Goal: Information Seeking & Learning: Understand process/instructions

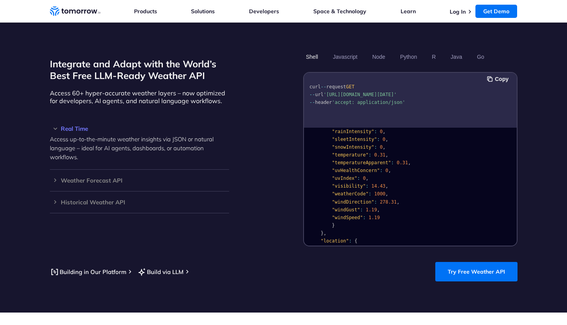
scroll to position [0, 23]
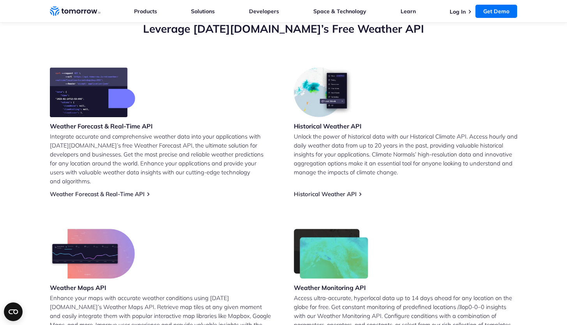
scroll to position [282, 0]
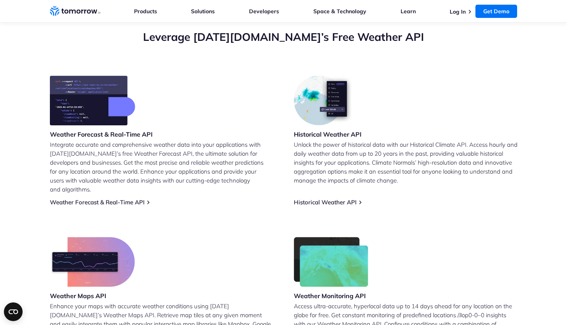
click at [122, 187] on div "Weather Forecast & Real-Time API Integrate accurate and comprehensive weather d…" at bounding box center [162, 141] width 224 height 131
click at [127, 199] on link "Weather Forecast & Real-Time API" at bounding box center [97, 202] width 95 height 7
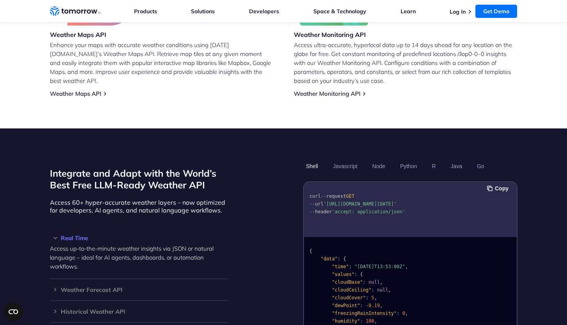
scroll to position [558, 0]
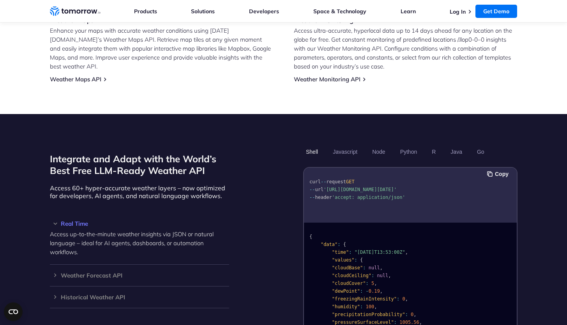
click at [330, 207] on div "curl -- request GET -- url 'https://api.tomorrow.io/v4/weather/realtime?locatio…" at bounding box center [410, 195] width 213 height 55
